Goal: Task Accomplishment & Management: Complete application form

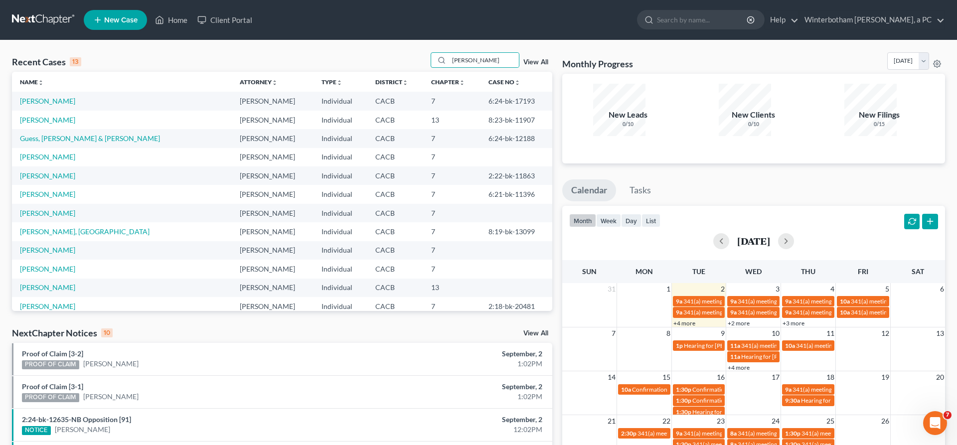
click at [449, 55] on input "[PERSON_NAME]" at bounding box center [484, 60] width 70 height 14
type input "cade"
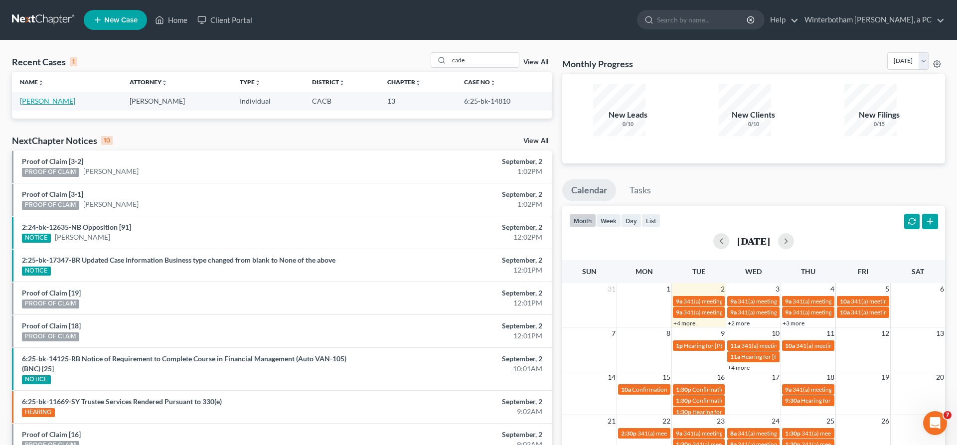
click at [35, 97] on link "[PERSON_NAME]" at bounding box center [47, 101] width 55 height 8
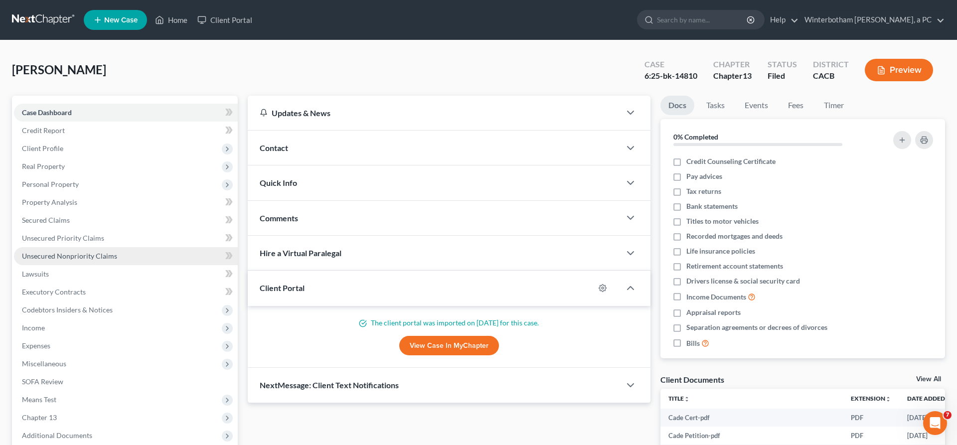
click at [49, 252] on span "Unsecured Nonpriority Claims" at bounding box center [69, 256] width 95 height 8
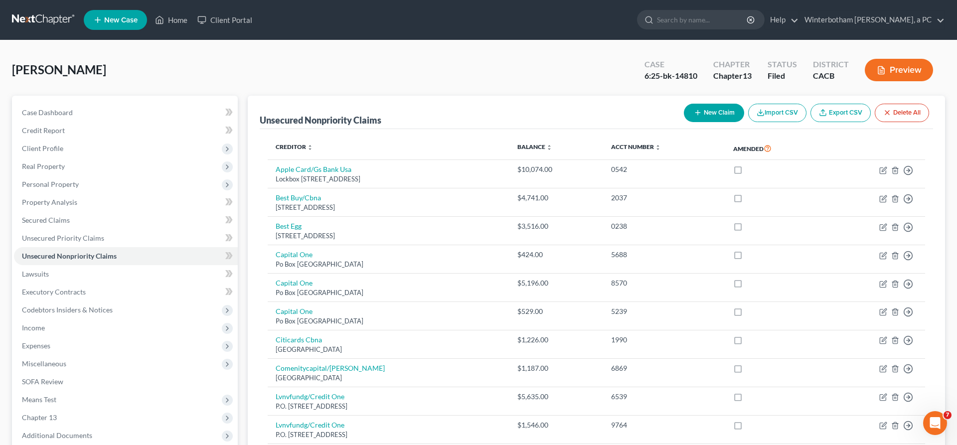
click at [744, 104] on button "New Claim" at bounding box center [714, 113] width 60 height 18
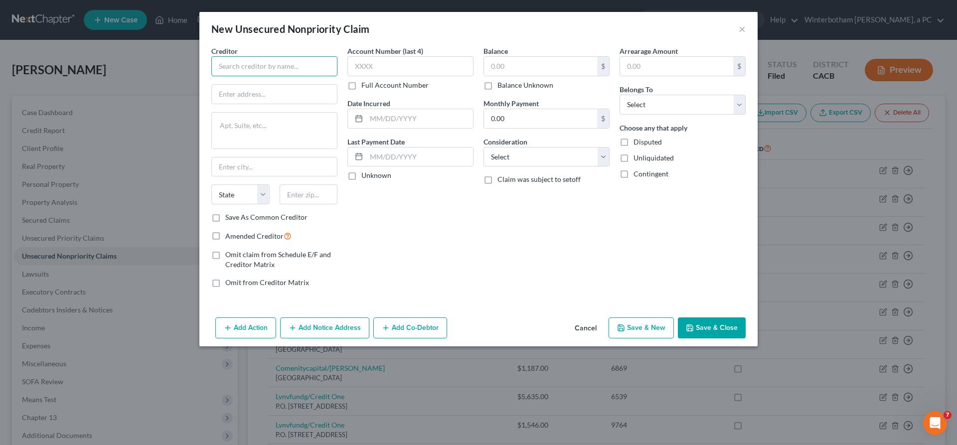
click at [295, 56] on input "text" at bounding box center [274, 66] width 126 height 20
type input "Subroblaims"
click at [315, 85] on input "text" at bounding box center [274, 94] width 125 height 19
type input "[STREET_ADDRESS][PERSON_NAME]"
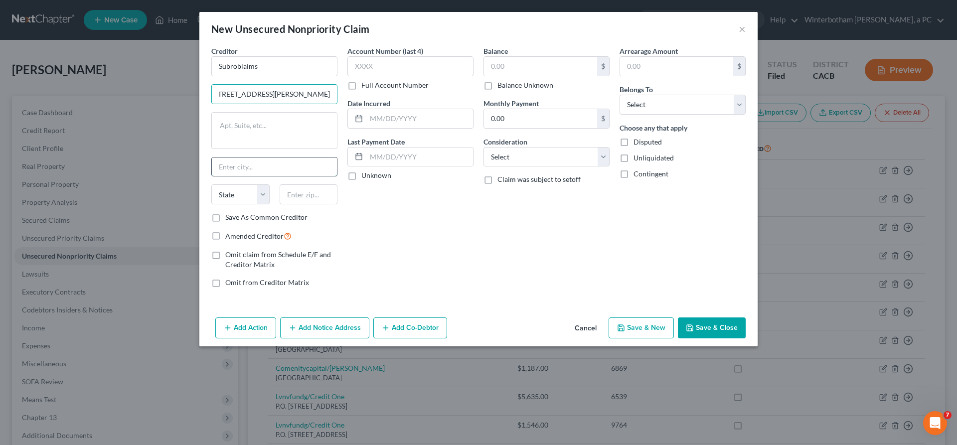
click at [304, 157] on input "text" at bounding box center [274, 166] width 125 height 19
type input "Scottsdale"
select select "3"
type input "85262"
click at [403, 56] on input "text" at bounding box center [410, 66] width 126 height 20
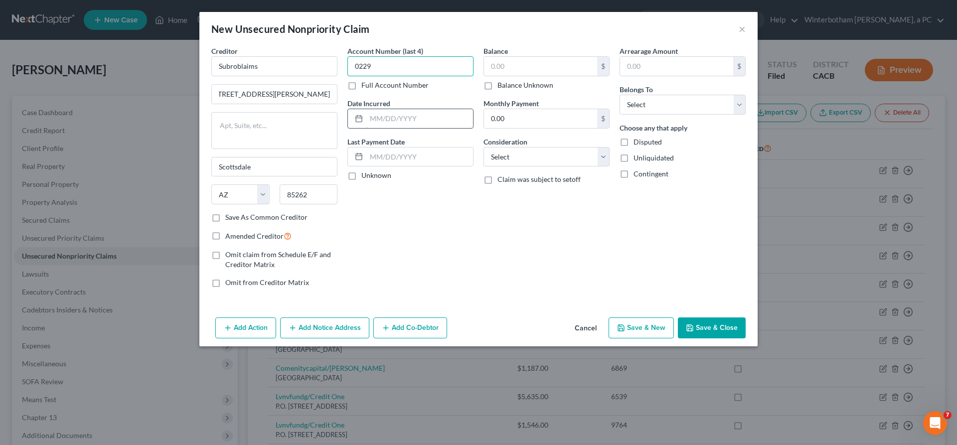
type input "0229"
click at [410, 109] on input "text" at bounding box center [419, 118] width 107 height 19
type input "12/2024"
click at [510, 56] on div "$" at bounding box center [546, 66] width 126 height 20
click at [514, 57] on input "text" at bounding box center [540, 66] width 113 height 19
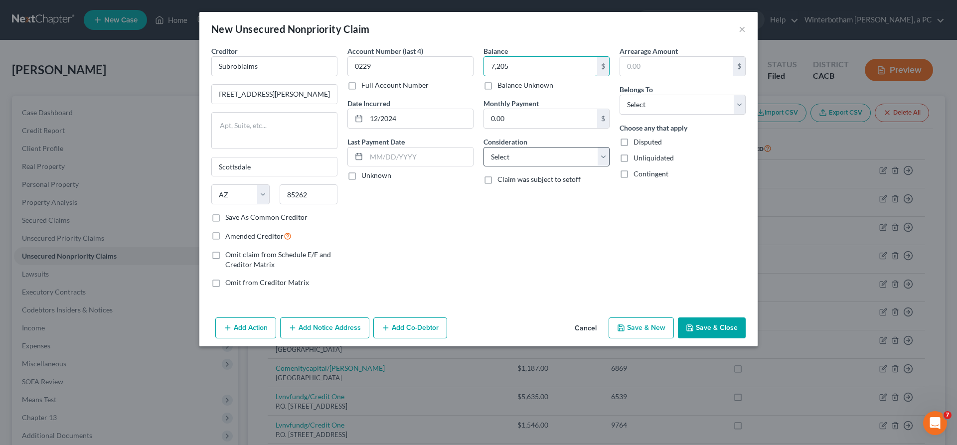
type input "7,205"
click at [483, 147] on select "Select Cable / Satellite Services Collection Agency Credit Card Debt Debt Couns…" at bounding box center [546, 157] width 126 height 20
select select "14"
click option "Other" at bounding box center [0, 0] width 0 height 0
click at [516, 185] on input "text" at bounding box center [546, 194] width 125 height 19
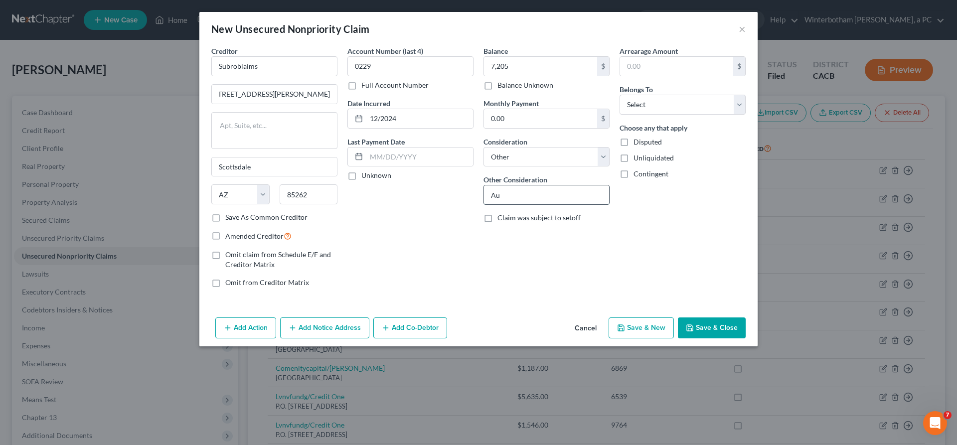
type input "A"
type input "Auto Accident"
click at [619, 95] on select "Select Debtor 1 Only Debtor 2 Only Debtor 1 And Debtor 2 Only At Least One Of T…" at bounding box center [682, 105] width 126 height 20
select select "0"
click option "Debtor 1 Only" at bounding box center [0, 0] width 0 height 0
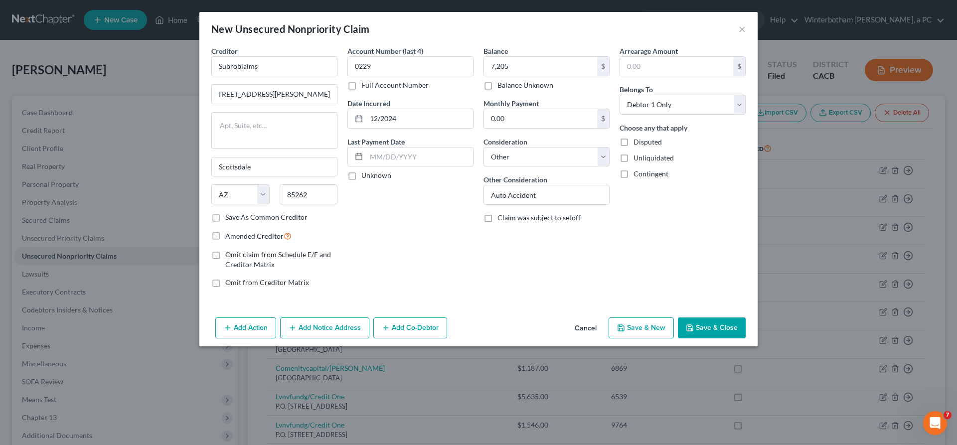
click at [369, 317] on button "Add Notice Address" at bounding box center [324, 327] width 89 height 21
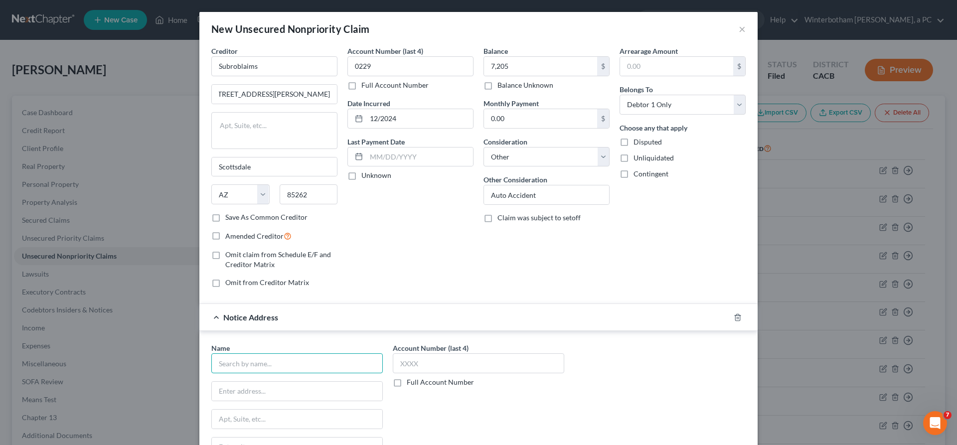
click at [355, 353] on input "text" at bounding box center [296, 363] width 171 height 20
type input "Geico"
click at [323, 386] on div "C/O [GEOGRAPHIC_DATA]" at bounding box center [271, 390] width 104 height 8
type input "C/O CCS"
type input "PO BOX 55126"
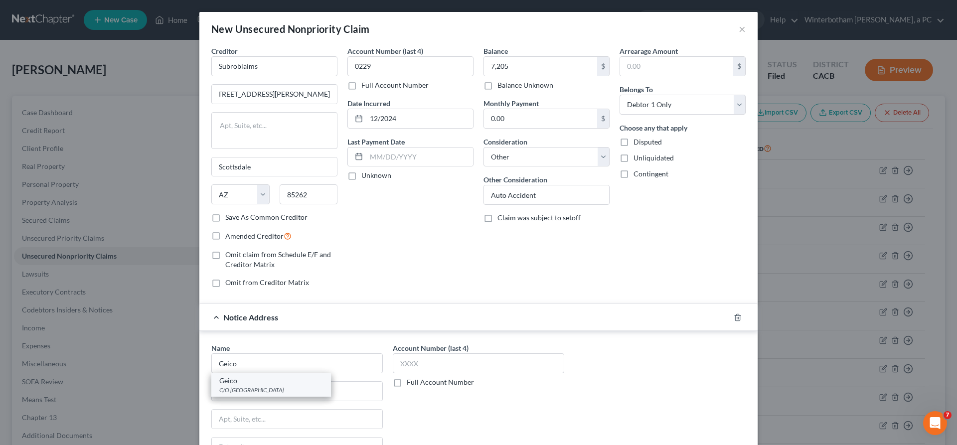
type input "[GEOGRAPHIC_DATA]"
select select "22"
type input "02205"
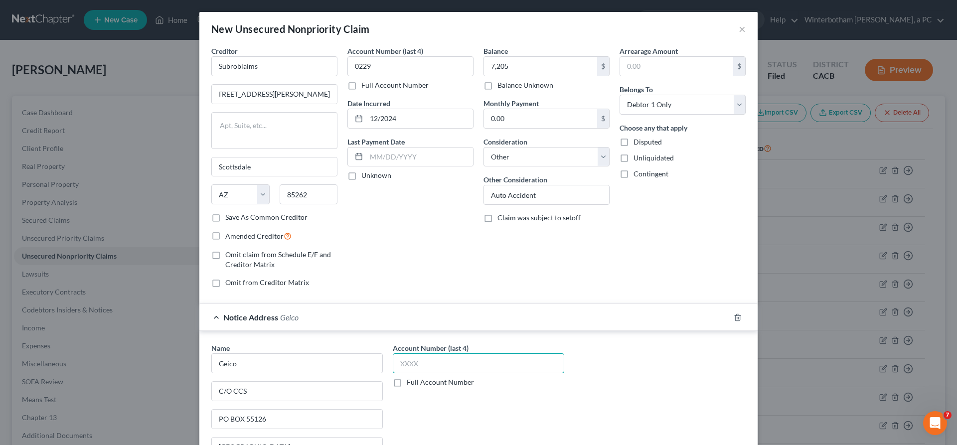
click at [466, 353] on input "text" at bounding box center [478, 363] width 171 height 20
type input "0786"
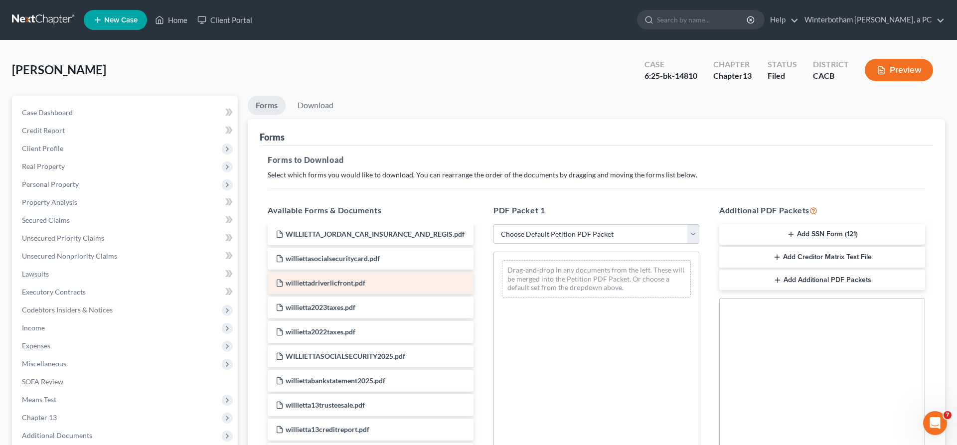
scroll to position [1072, 0]
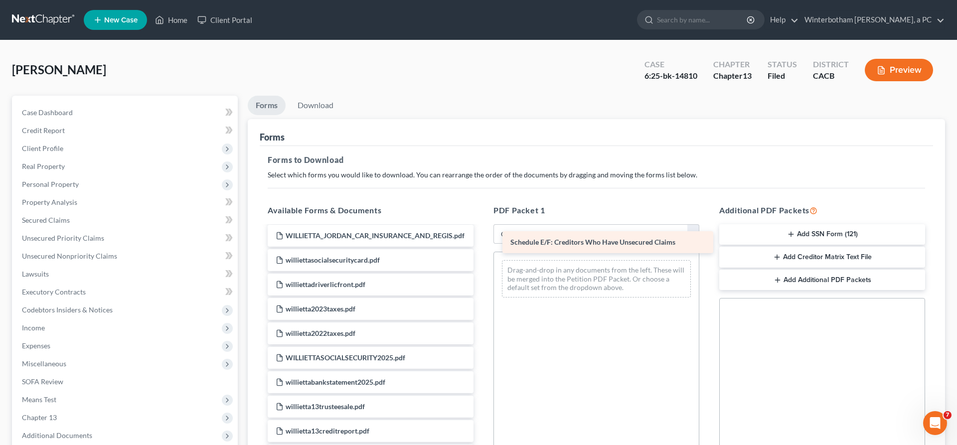
drag, startPoint x: 352, startPoint y: 282, endPoint x: 596, endPoint y: 236, distance: 248.0
click at [481, 236] on div "Schedule E/F: Creditors Who Have Unsecured Claims Cade Cert-pdf Cade Petition-p…" at bounding box center [371, 28] width 222 height 1747
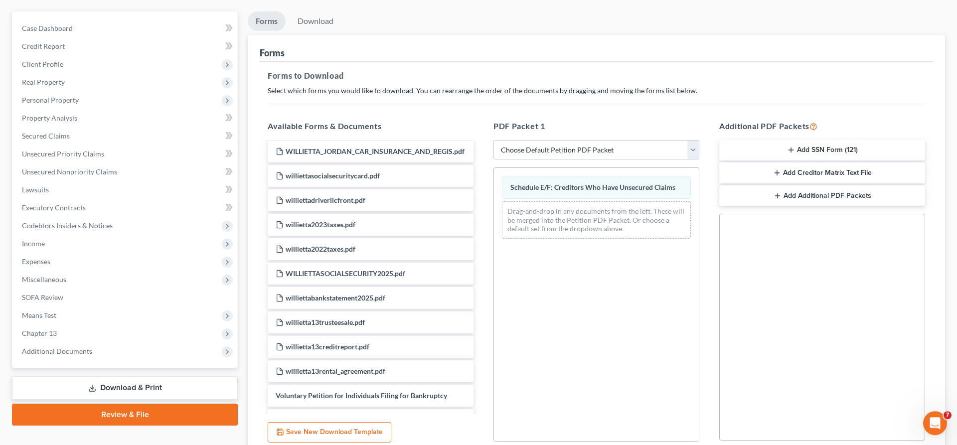
scroll to position [91, 0]
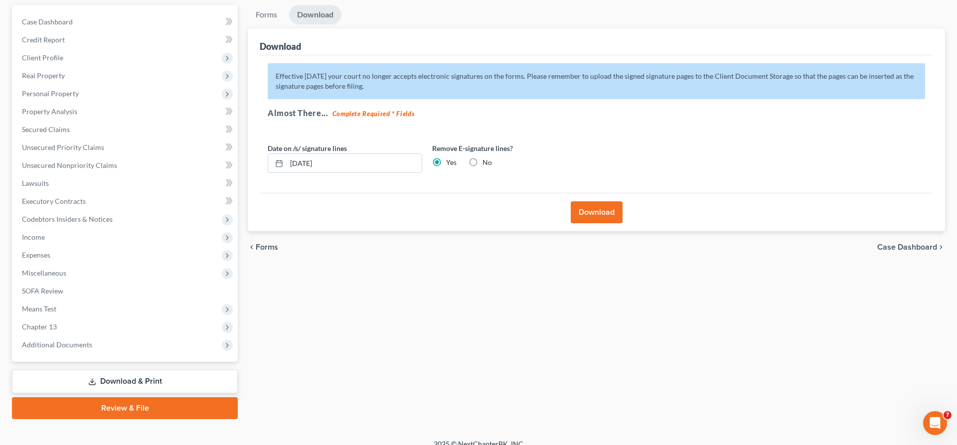
scroll to position [0, 0]
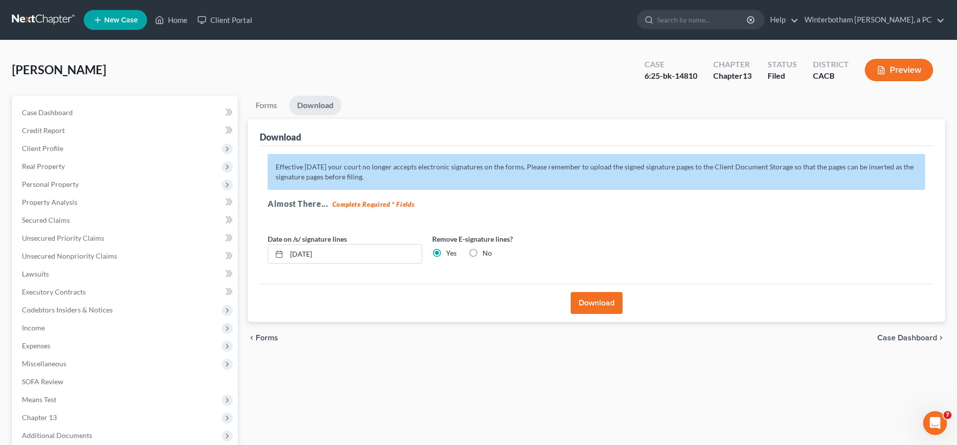
click at [600, 292] on button "Download" at bounding box center [597, 303] width 52 height 22
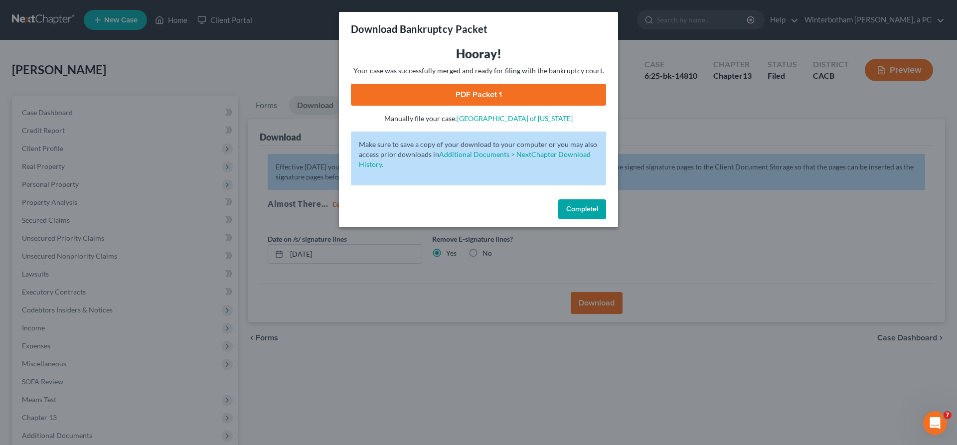
click at [519, 84] on link "PDF Packet 1" at bounding box center [478, 95] width 255 height 22
click at [566, 205] on span "Complete!" at bounding box center [582, 209] width 32 height 8
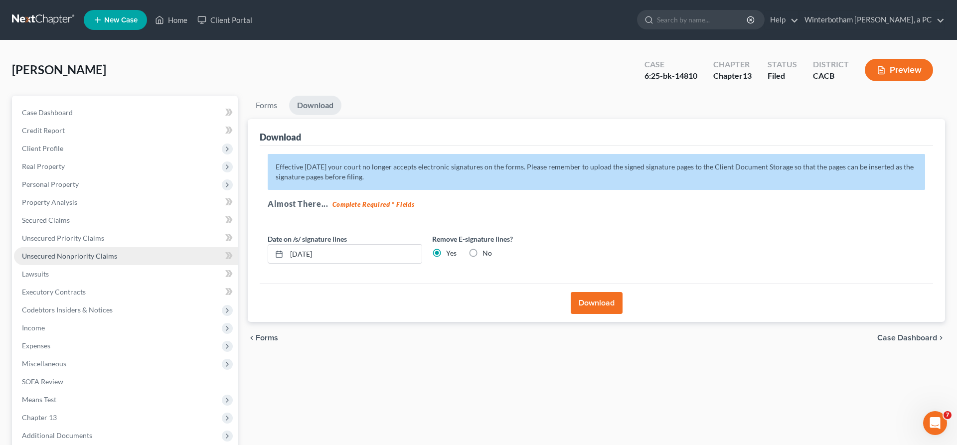
click at [69, 247] on link "Unsecured Nonpriority Claims" at bounding box center [126, 256] width 224 height 18
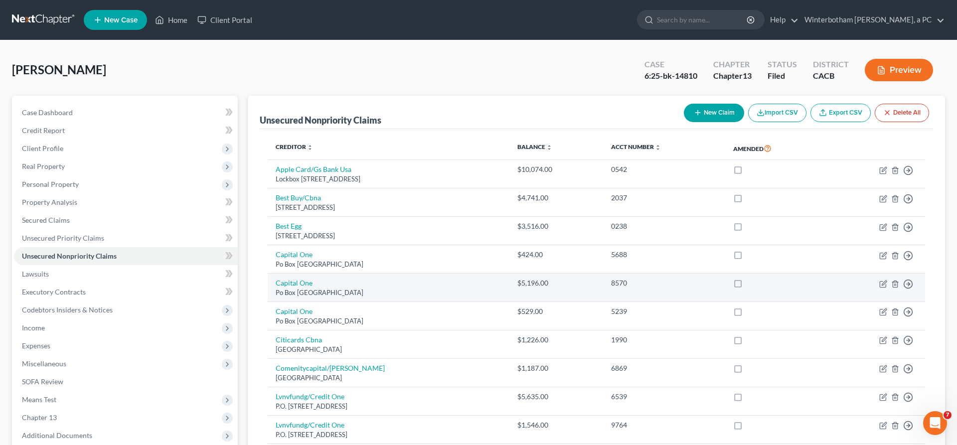
scroll to position [192, 0]
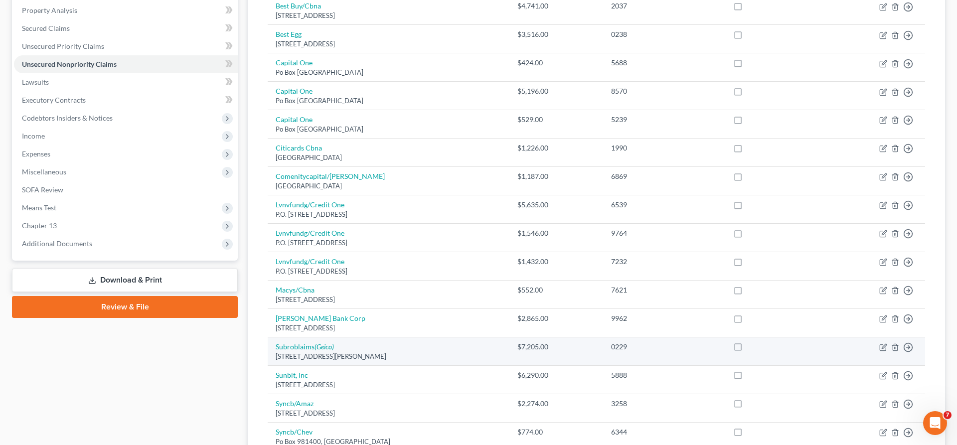
click at [346, 352] on div "[STREET_ADDRESS][PERSON_NAME]" at bounding box center [389, 356] width 226 height 9
click at [887, 343] on icon "button" at bounding box center [883, 347] width 8 height 8
select select "3"
select select "14"
select select "0"
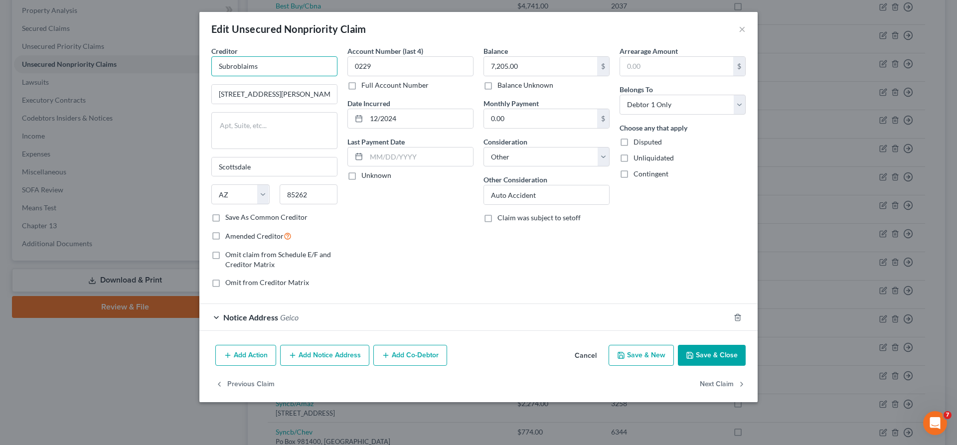
click at [296, 56] on input "Subroblaims" at bounding box center [274, 66] width 126 height 20
type input "Subroclaims"
click at [678, 345] on button "Save & Close" at bounding box center [712, 355] width 68 height 21
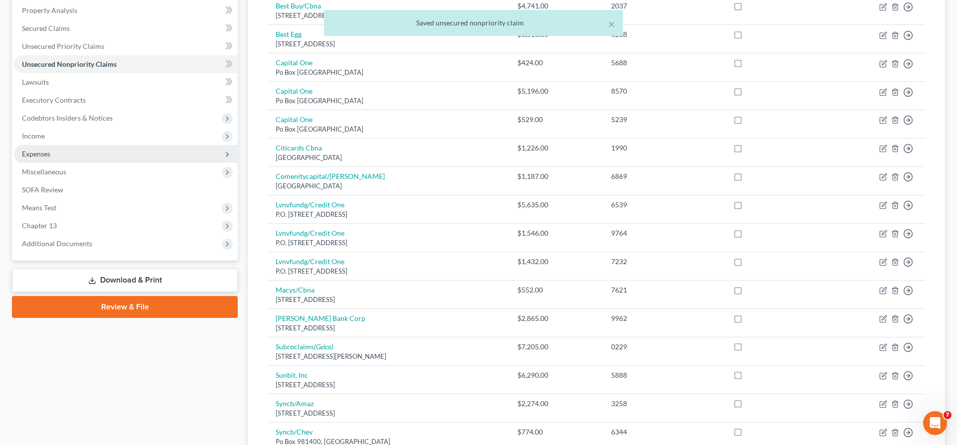
drag, startPoint x: 130, startPoint y: 166, endPoint x: 154, endPoint y: 171, distance: 24.8
click at [130, 269] on link "Download & Print" at bounding box center [125, 280] width 226 height 23
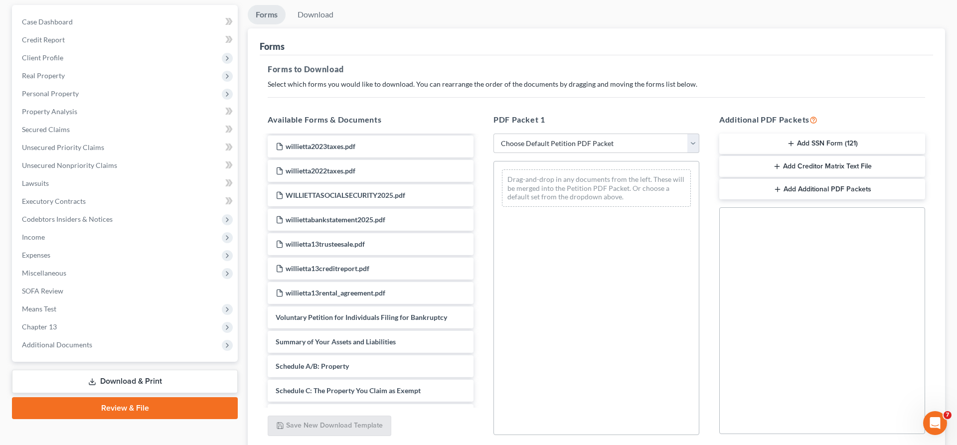
scroll to position [1000, 0]
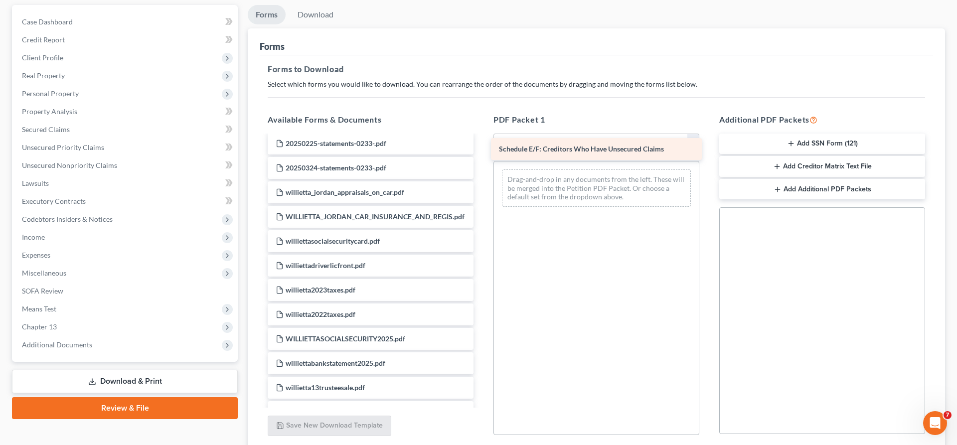
drag, startPoint x: 321, startPoint y: 261, endPoint x: 551, endPoint y: 145, distance: 257.4
click at [481, 145] on div "Schedule E/F: Creditors Who Have Unsecured Claims Cade Cert-pdf Cade Petition-p…" at bounding box center [371, 9] width 222 height 1747
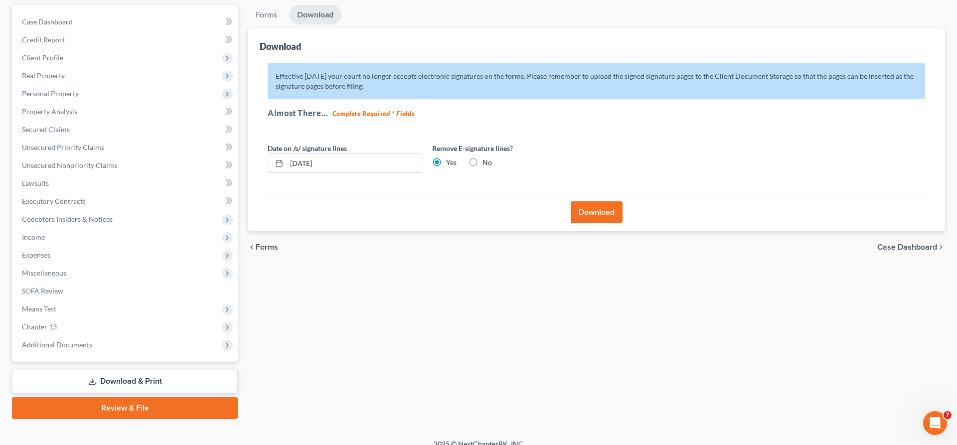
scroll to position [0, 0]
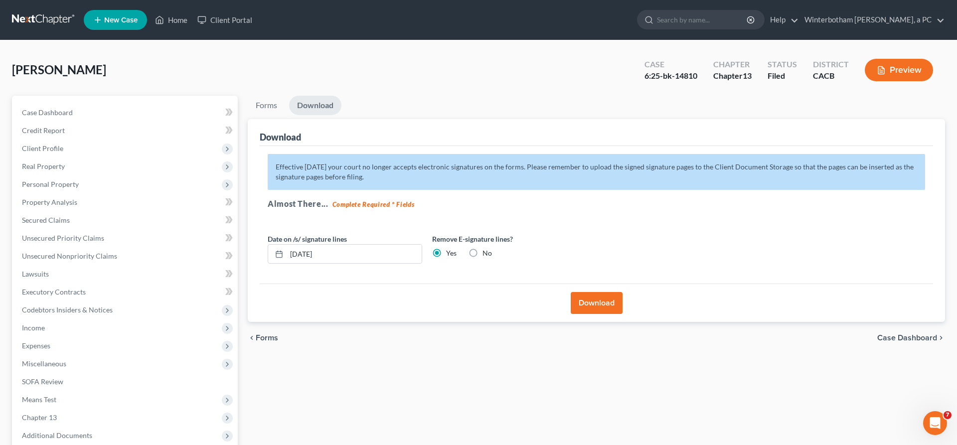
click at [589, 292] on button "Download" at bounding box center [597, 303] width 52 height 22
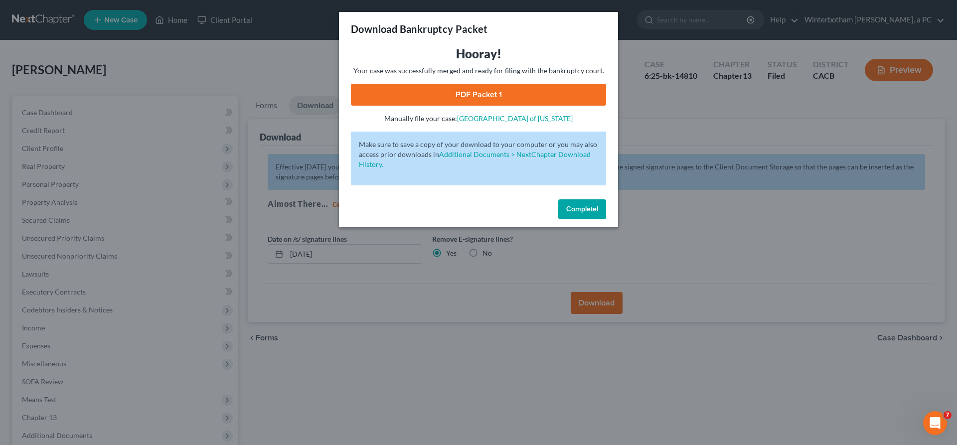
click at [502, 84] on link "PDF Packet 1" at bounding box center [478, 95] width 255 height 22
click at [566, 205] on span "Complete!" at bounding box center [582, 209] width 32 height 8
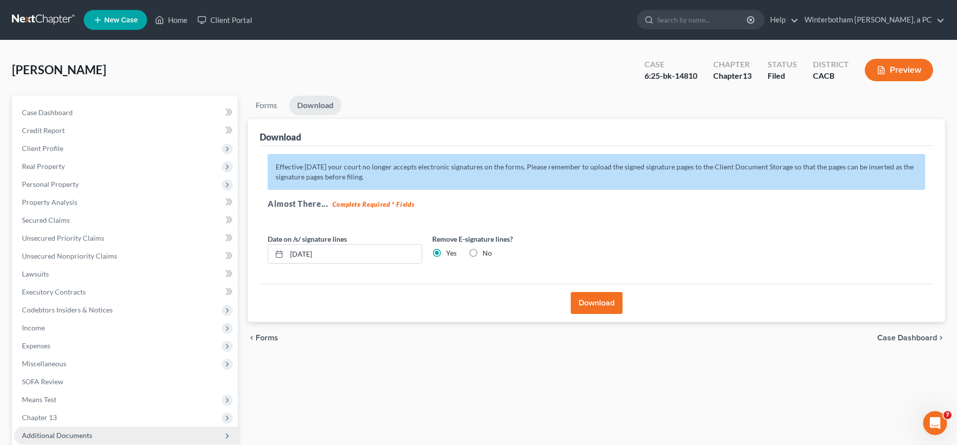
click at [69, 427] on span "Additional Documents" at bounding box center [126, 436] width 224 height 18
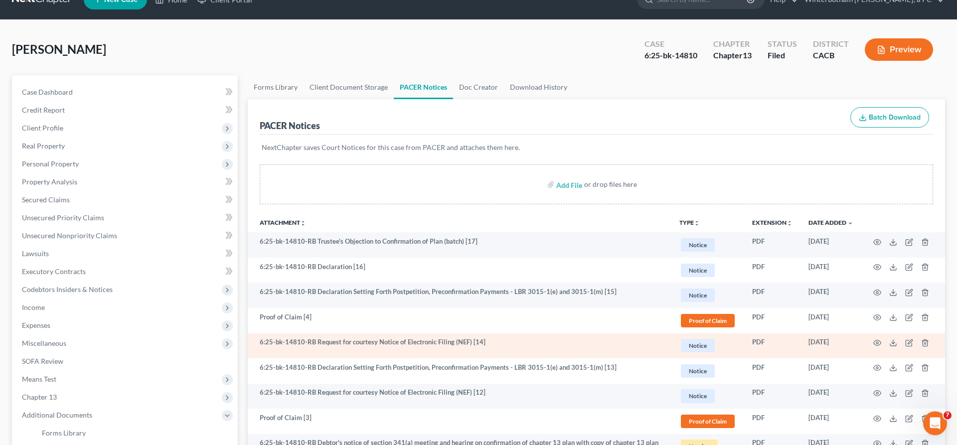
scroll to position [21, 0]
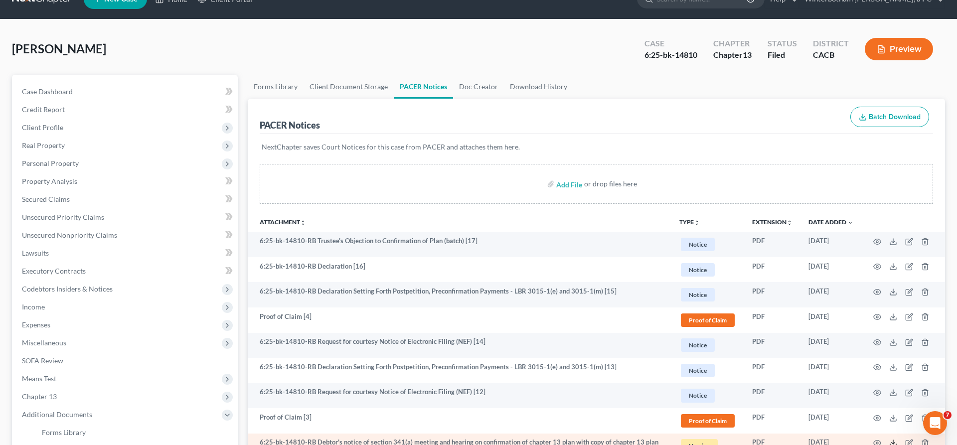
click at [893, 440] on line at bounding box center [893, 442] width 0 height 4
